Goal: Information Seeking & Learning: Find specific fact

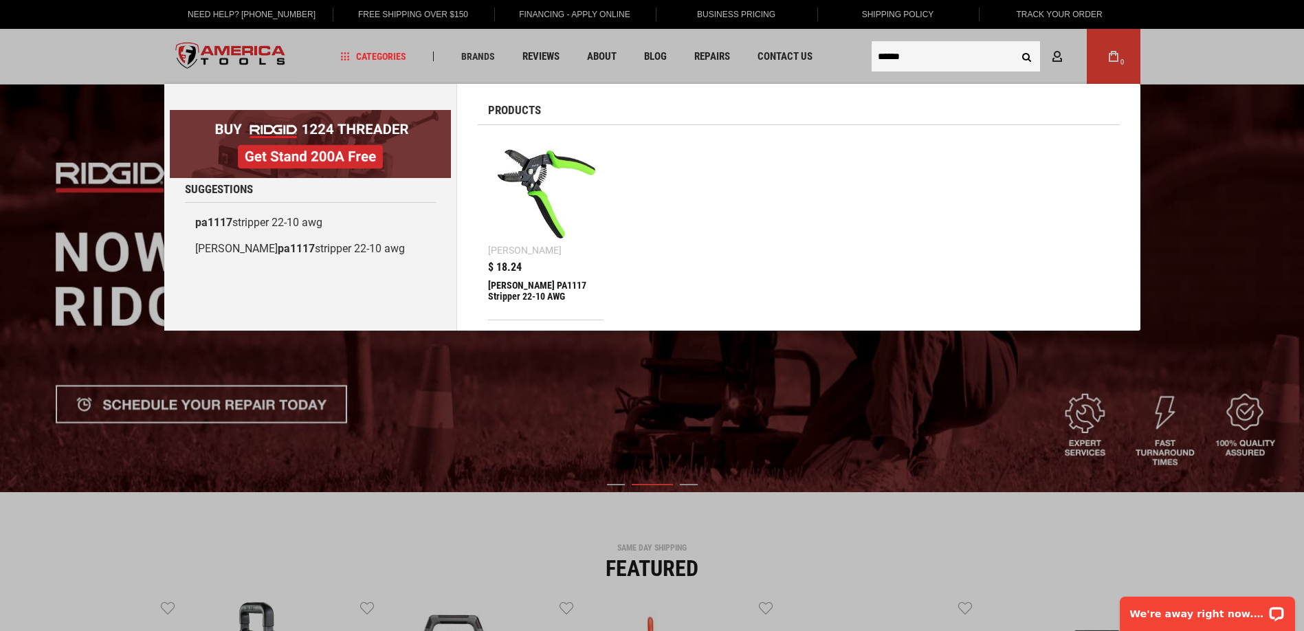
type input "******"
click at [1014, 43] on button "Search" at bounding box center [1027, 56] width 26 height 26
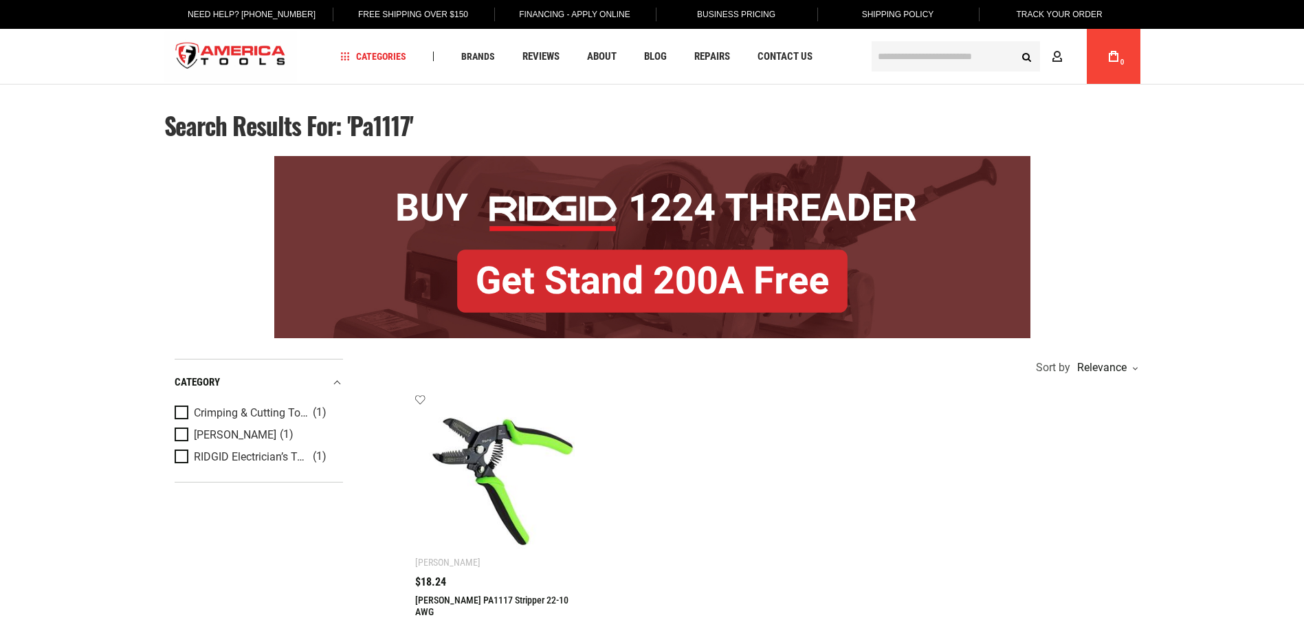
click at [532, 457] on img at bounding box center [502, 481] width 146 height 146
